Goal: Transaction & Acquisition: Purchase product/service

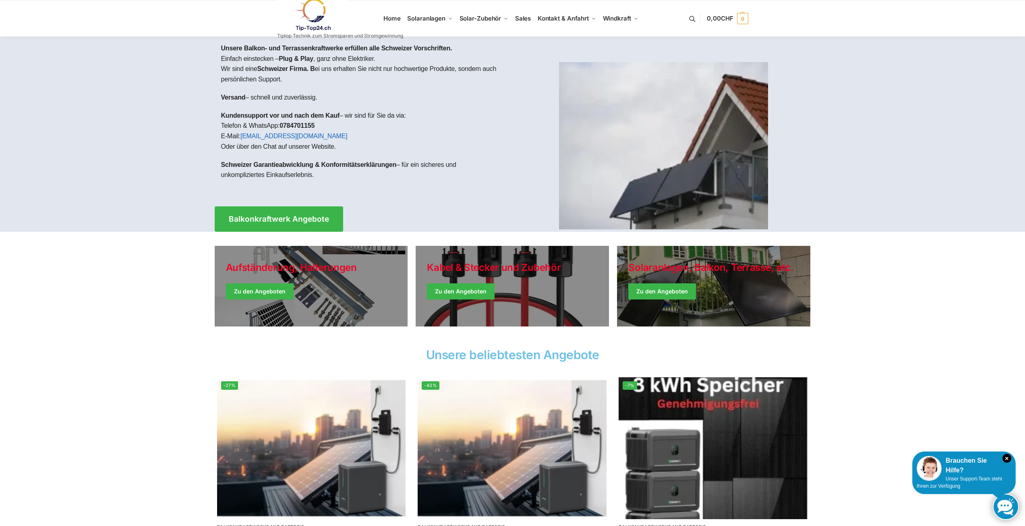
click at [51, 289] on section "Aufständerung, Halterungen Zu den Angeboten [PERSON_NAME] & Stecker und Zubehör…" at bounding box center [512, 288] width 1025 height 113
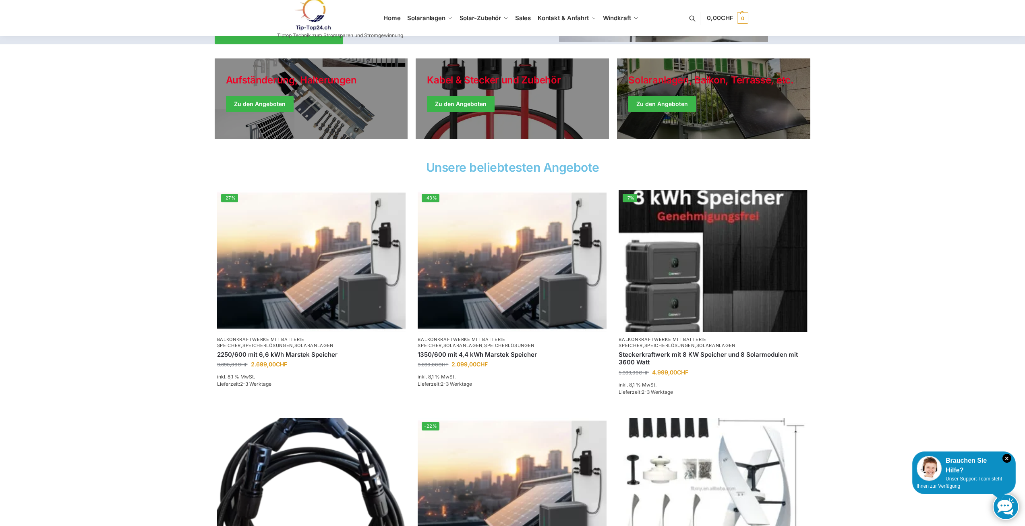
scroll to position [201, 0]
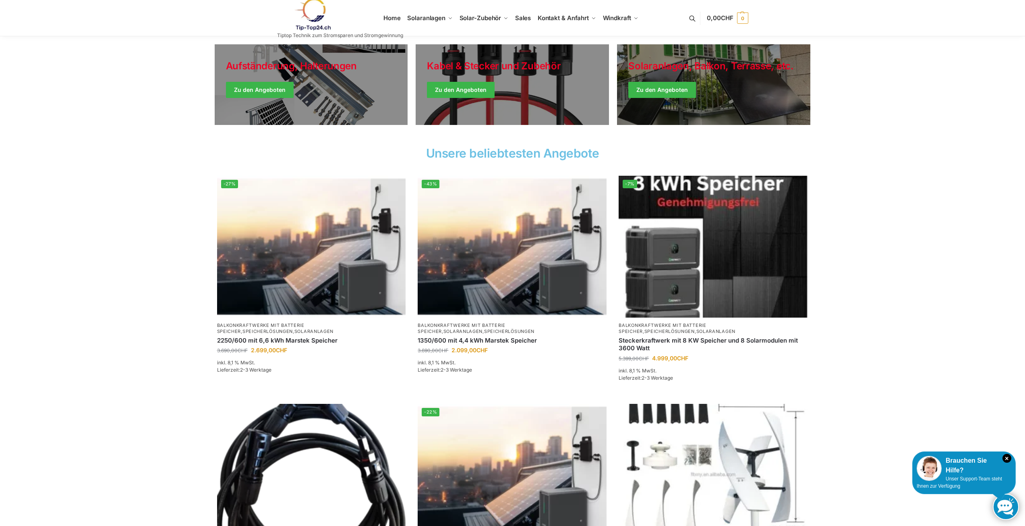
click at [106, 319] on section "-27% Balkonkraftwerke mit Batterie Speicher , Speicherlösungen , Solaranlagen 2…" at bounding box center [512, 399] width 1025 height 460
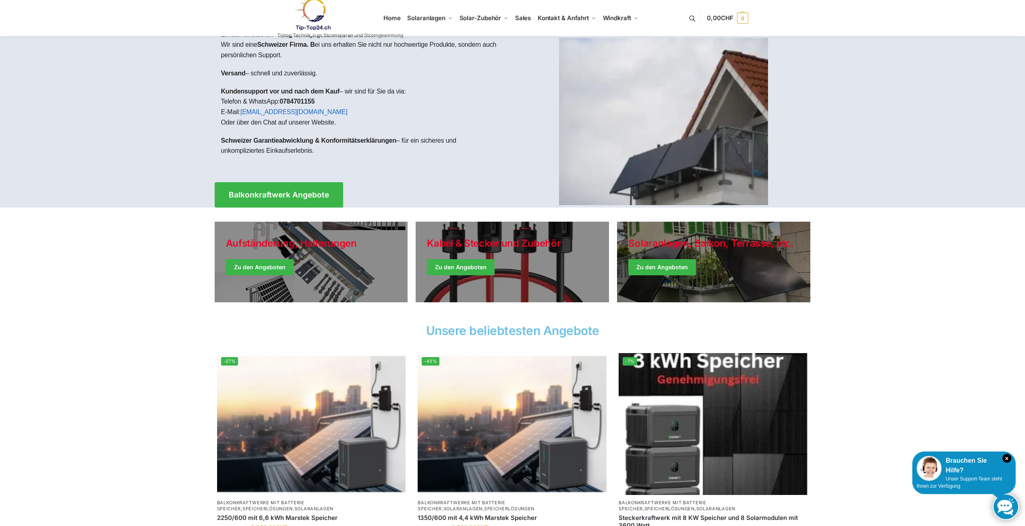
scroll to position [0, 0]
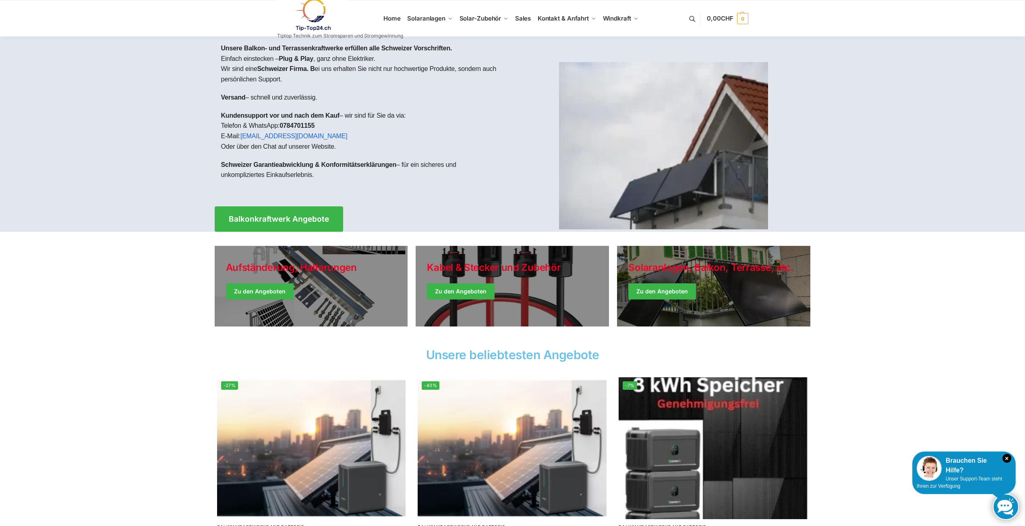
click at [529, 20] on span "Sales" at bounding box center [523, 19] width 16 height 8
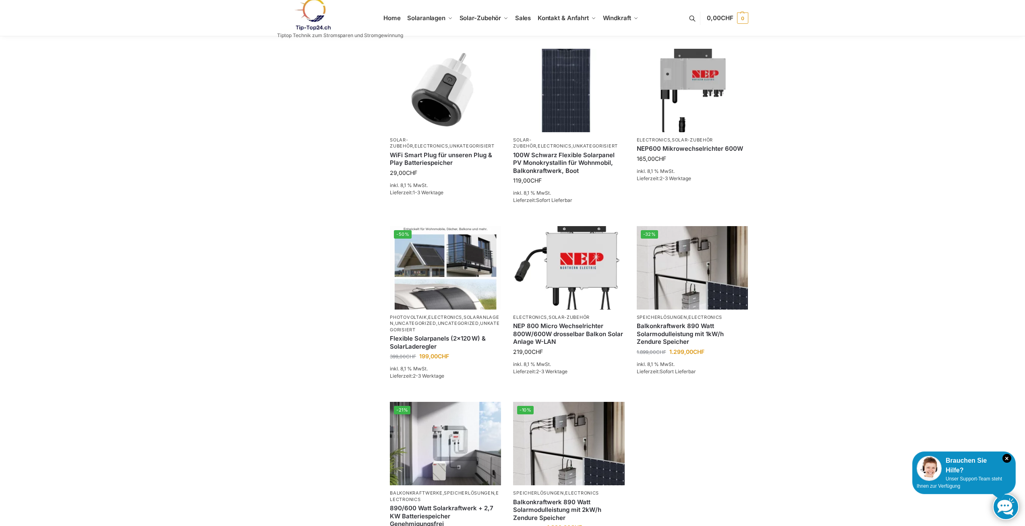
scroll to position [455, 0]
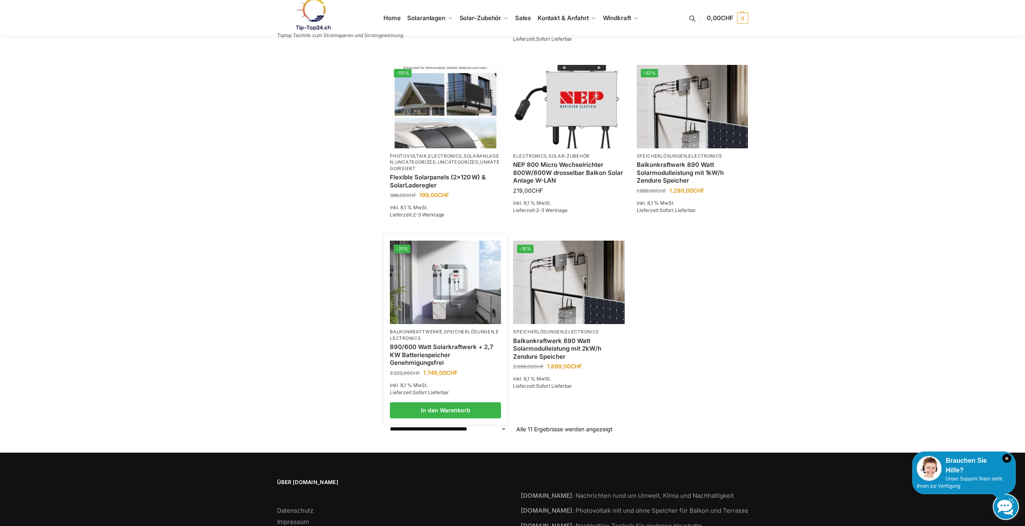
click at [458, 284] on img at bounding box center [445, 282] width 111 height 83
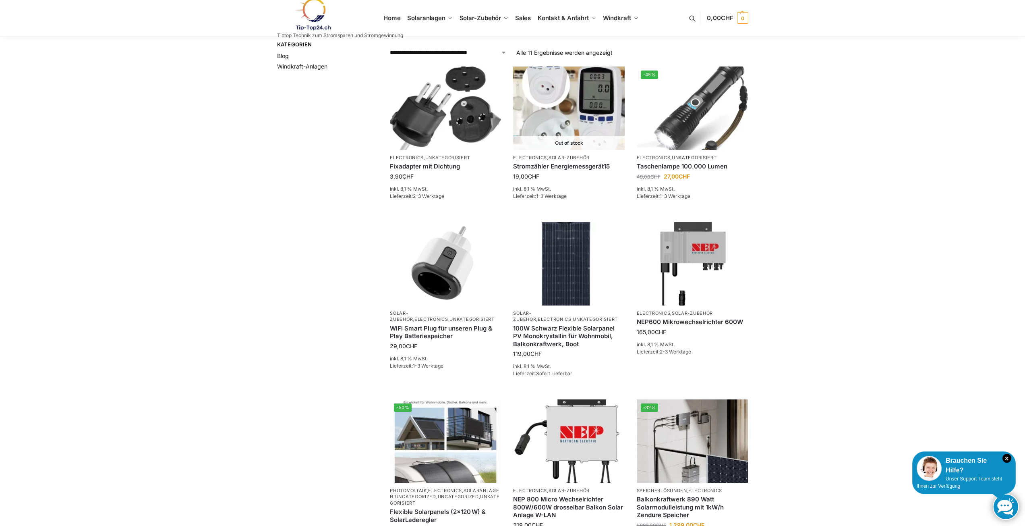
scroll to position [0, 0]
